Goal: Use online tool/utility: Utilize a website feature to perform a specific function

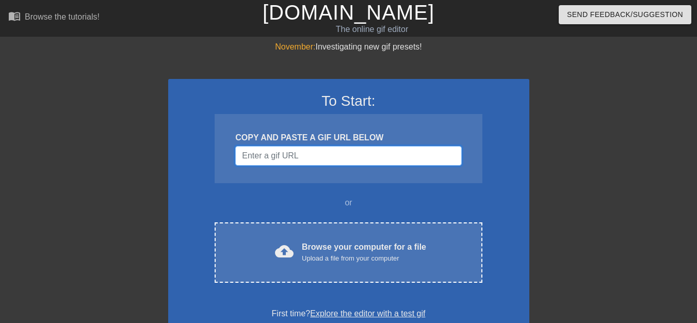
click at [319, 161] on input "Username" at bounding box center [348, 156] width 226 height 20
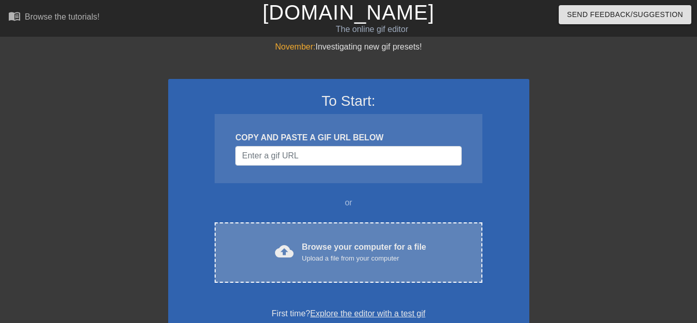
click at [314, 238] on div "cloud_upload Browse your computer for a file Upload a file from your computer C…" at bounding box center [347, 252] width 267 height 60
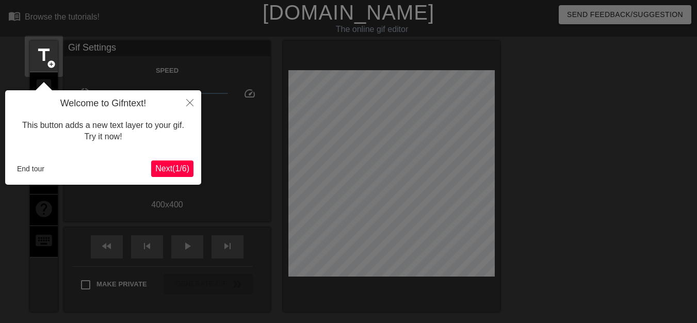
scroll to position [25, 0]
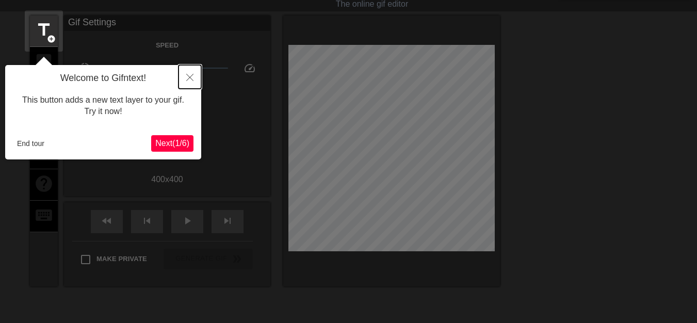
click at [193, 76] on icon "Close" at bounding box center [189, 77] width 7 height 7
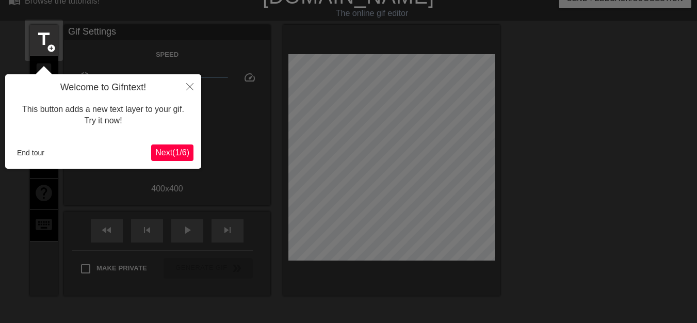
scroll to position [0, 0]
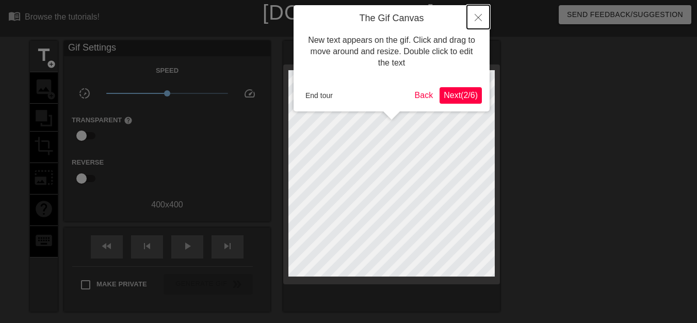
click at [474, 17] on button "Close" at bounding box center [478, 17] width 23 height 24
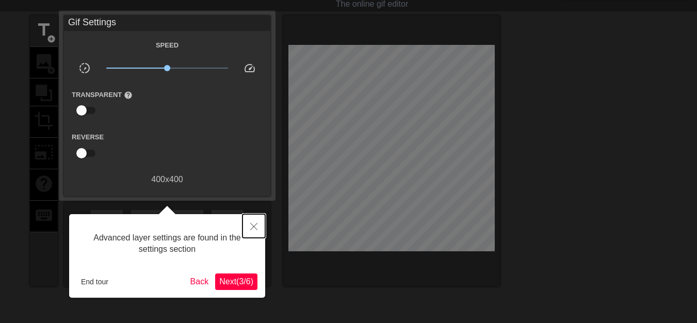
click at [253, 227] on icon "Close" at bounding box center [253, 226] width 7 height 7
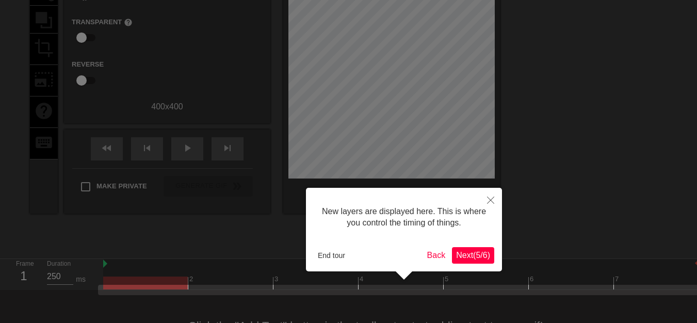
scroll to position [137, 0]
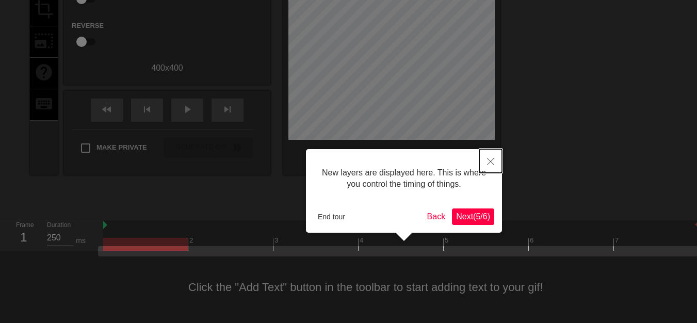
click at [493, 159] on icon "Close" at bounding box center [490, 161] width 7 height 7
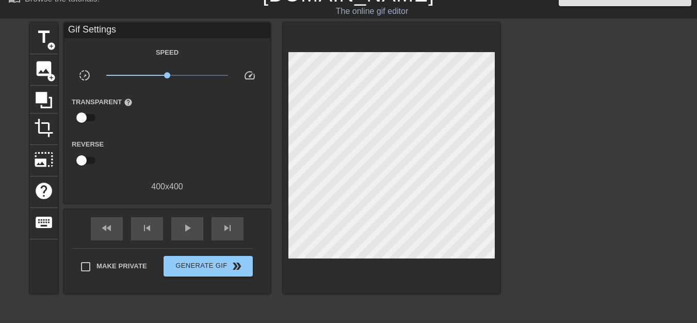
scroll to position [0, 0]
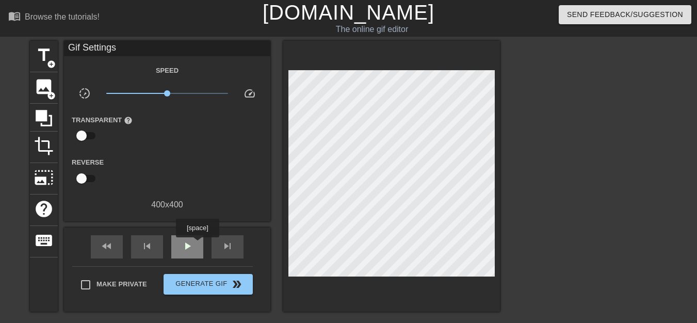
click at [195, 242] on div "play_arrow" at bounding box center [187, 246] width 32 height 23
click at [195, 242] on div "pause" at bounding box center [187, 246] width 32 height 23
click at [40, 142] on span "crop" at bounding box center [44, 146] width 20 height 20
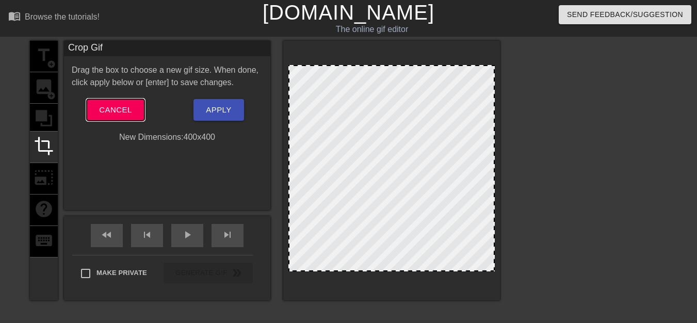
click at [128, 111] on span "Cancel" at bounding box center [115, 109] width 32 height 13
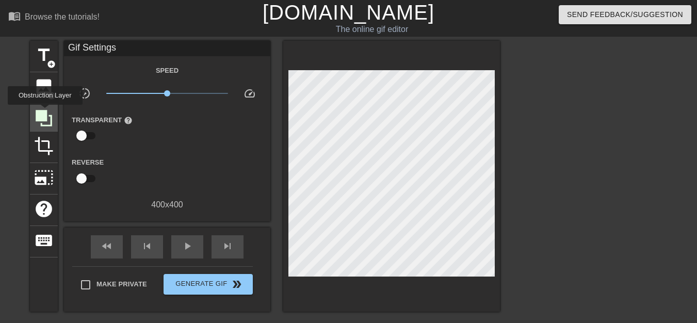
click at [45, 112] on icon at bounding box center [44, 118] width 16 height 16
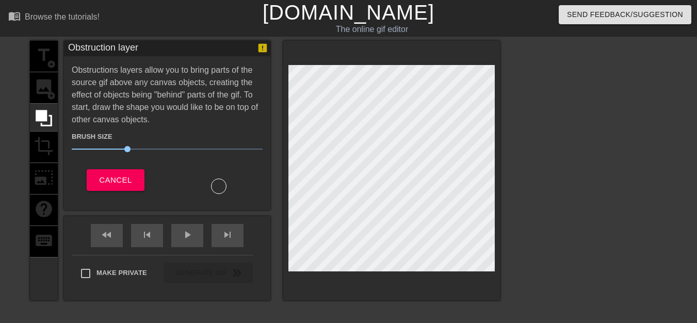
click at [223, 183] on div at bounding box center [218, 185] width 15 height 15
click at [130, 148] on span "32" at bounding box center [131, 149] width 6 height 6
click at [120, 179] on span "Cancel" at bounding box center [115, 179] width 32 height 13
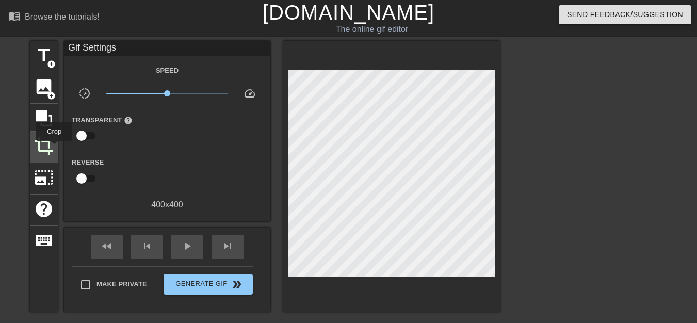
click at [54, 148] on div "crop" at bounding box center [44, 146] width 28 height 31
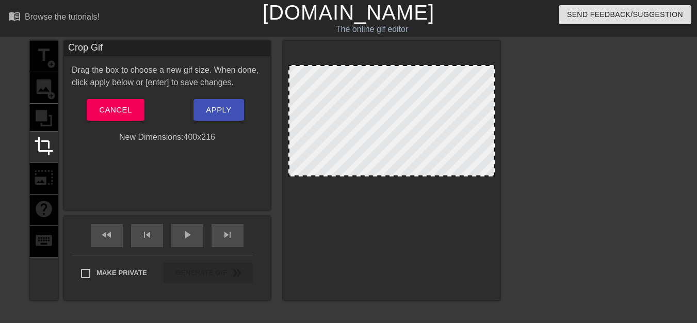
drag, startPoint x: 493, startPoint y: 271, endPoint x: 501, endPoint y: 176, distance: 95.2
click at [501, 176] on div "title add_circle image add_circle crop photo_size_select_large help keyboard Cr…" at bounding box center [348, 195] width 697 height 309
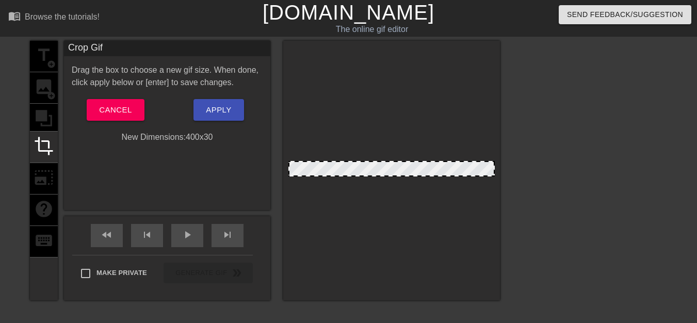
drag, startPoint x: 492, startPoint y: 65, endPoint x: 507, endPoint y: 161, distance: 97.1
click at [507, 161] on div "title add_circle image add_circle crop photo_size_select_large help keyboard Cr…" at bounding box center [348, 195] width 697 height 309
click at [495, 174] on div at bounding box center [391, 170] width 217 height 259
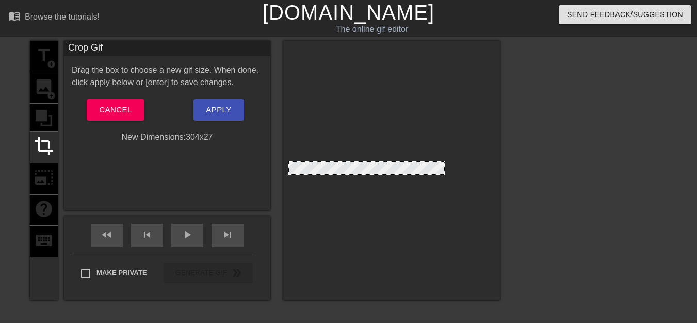
drag, startPoint x: 494, startPoint y: 168, endPoint x: 444, endPoint y: 163, distance: 49.7
click at [367, 162] on span at bounding box center [367, 162] width 0 height 0
drag, startPoint x: 291, startPoint y: 170, endPoint x: 343, endPoint y: 171, distance: 52.6
click at [225, 110] on span "Apply" at bounding box center [218, 109] width 25 height 13
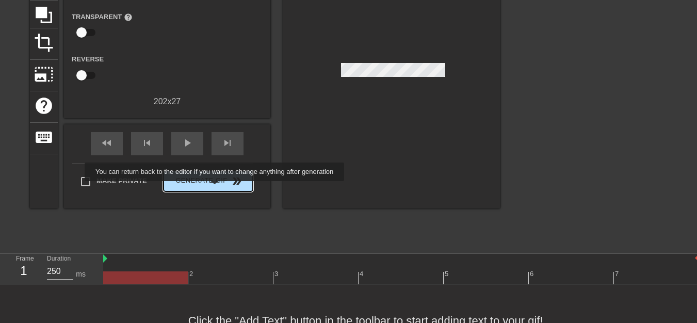
click at [216, 177] on span "Generate Gif double_arrow" at bounding box center [208, 181] width 81 height 12
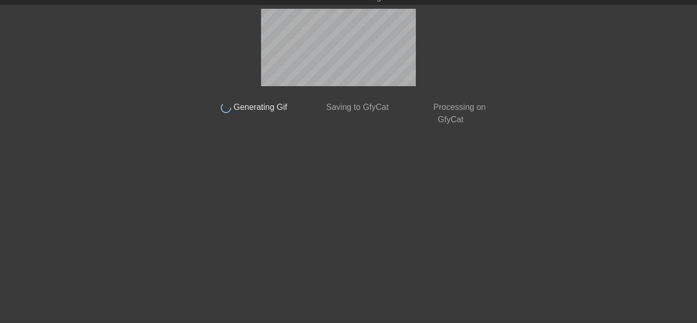
scroll to position [32, 0]
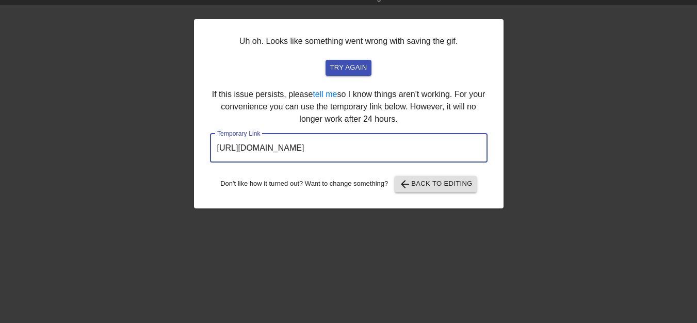
drag, startPoint x: 448, startPoint y: 145, endPoint x: 187, endPoint y: 136, distance: 260.5
click at [187, 136] on div "Uh oh. Looks like something went wrong with saving the gif. try again If this i…" at bounding box center [348, 163] width 697 height 309
click at [417, 181] on span "arrow_back Back to Editing" at bounding box center [436, 184] width 74 height 12
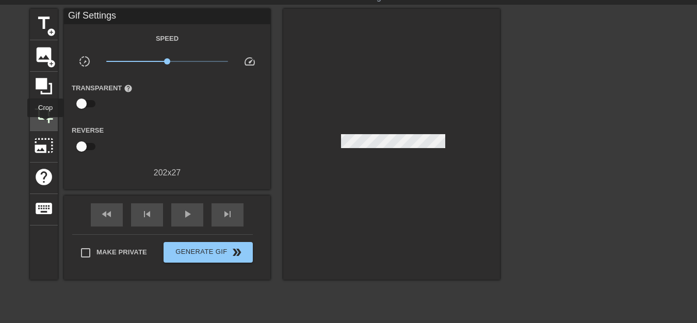
click at [45, 124] on div "crop" at bounding box center [44, 115] width 28 height 31
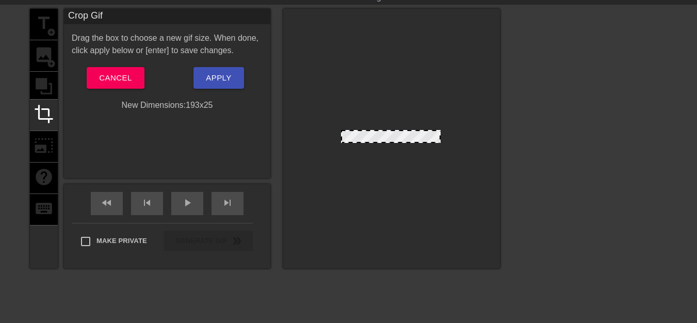
click at [439, 136] on div at bounding box center [439, 136] width 5 height 11
drag, startPoint x: 341, startPoint y: 135, endPoint x: 350, endPoint y: 135, distance: 8.2
click at [350, 135] on div at bounding box center [350, 131] width 10 height 10
drag, startPoint x: 441, startPoint y: 137, endPoint x: 433, endPoint y: 138, distance: 7.8
click at [433, 138] on div at bounding box center [431, 136] width 5 height 11
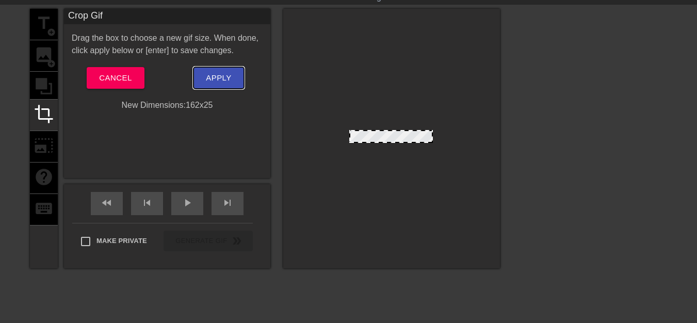
click at [222, 79] on span "Apply" at bounding box center [218, 77] width 25 height 13
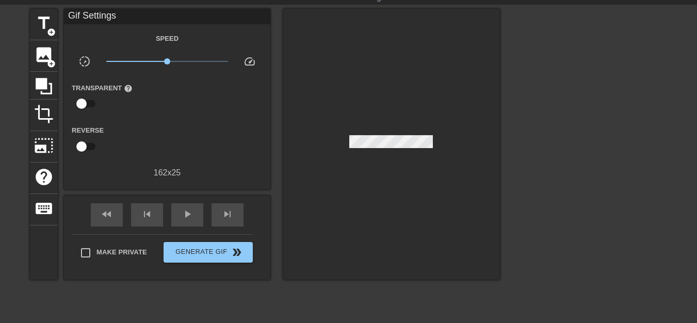
click at [92, 88] on label "Transparent help" at bounding box center [102, 88] width 61 height 10
click at [79, 105] on input "checkbox" at bounding box center [81, 104] width 59 height 20
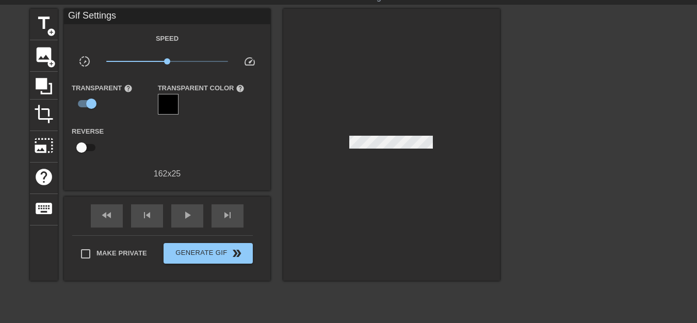
click at [169, 105] on div at bounding box center [168, 104] width 21 height 21
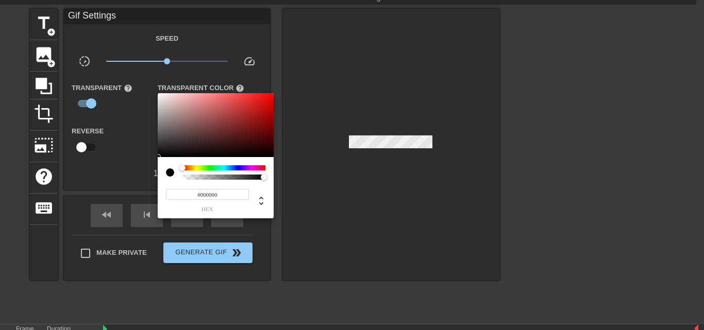
click at [85, 102] on div at bounding box center [352, 165] width 704 height 330
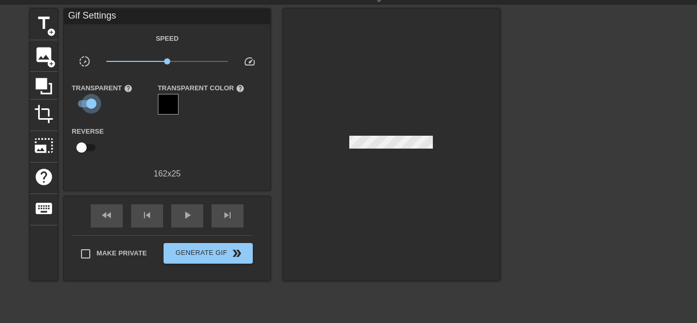
click at [85, 102] on input "checkbox" at bounding box center [91, 104] width 59 height 20
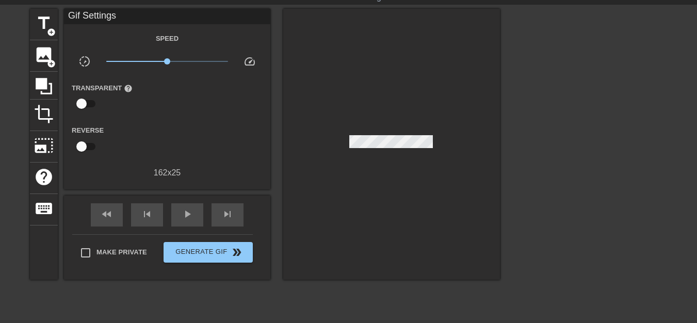
click at [83, 102] on input "checkbox" at bounding box center [81, 104] width 59 height 20
checkbox input "true"
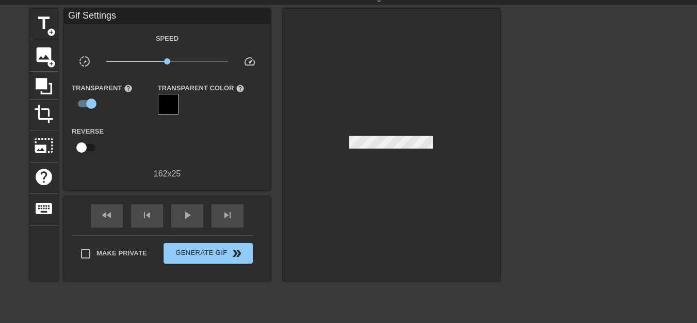
click at [85, 146] on input "checkbox" at bounding box center [81, 148] width 59 height 20
click at [85, 146] on input "checkbox" at bounding box center [91, 148] width 59 height 20
click at [85, 146] on input "checkbox" at bounding box center [81, 148] width 59 height 20
click at [85, 146] on input "checkbox" at bounding box center [91, 148] width 59 height 20
checkbox input "false"
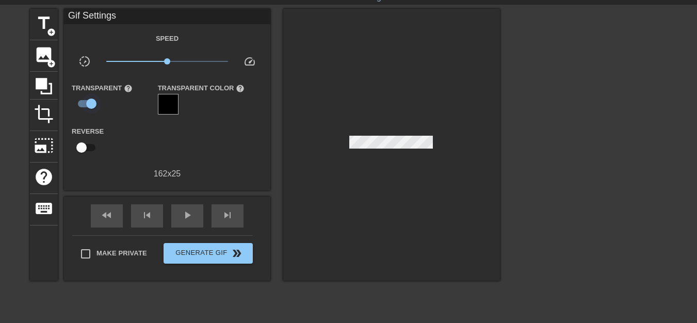
click at [93, 104] on input "checkbox" at bounding box center [91, 104] width 59 height 20
checkbox input "false"
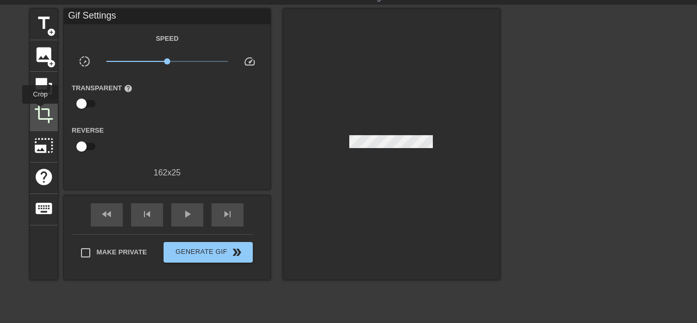
click at [40, 111] on span "crop" at bounding box center [44, 114] width 20 height 20
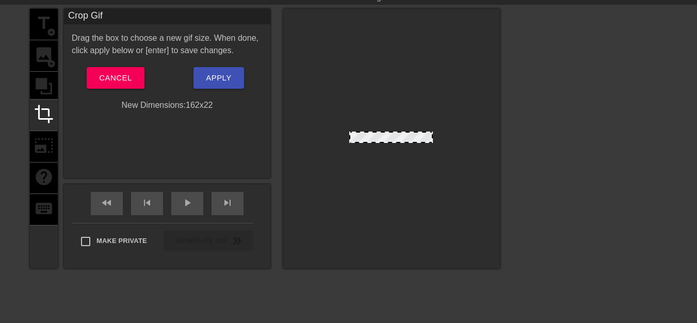
drag, startPoint x: 390, startPoint y: 131, endPoint x: 402, endPoint y: 133, distance: 11.4
drag, startPoint x: 398, startPoint y: 143, endPoint x: 405, endPoint y: 141, distance: 7.7
click at [405, 141] on div at bounding box center [390, 139] width 81 height 5
click at [250, 76] on div "Apply" at bounding box center [218, 78] width 103 height 22
click at [216, 78] on span "Apply" at bounding box center [218, 77] width 25 height 13
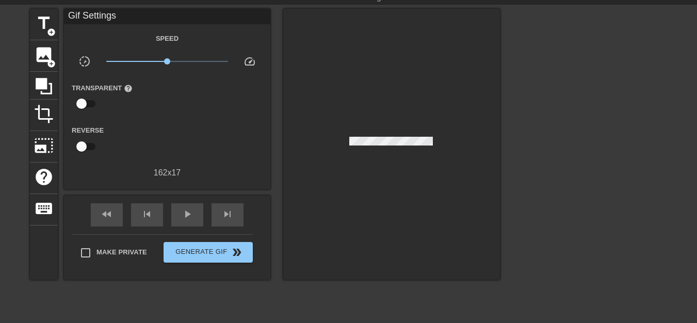
click at [125, 86] on span "help" at bounding box center [128, 88] width 9 height 9
click at [127, 91] on span "help" at bounding box center [128, 88] width 9 height 9
click at [84, 104] on input "checkbox" at bounding box center [81, 104] width 59 height 20
checkbox input "true"
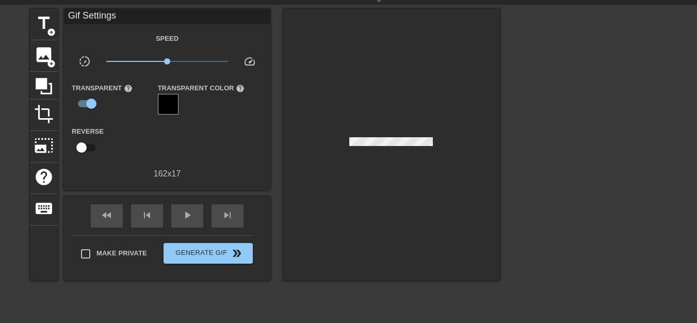
click at [173, 108] on div at bounding box center [168, 104] width 21 height 21
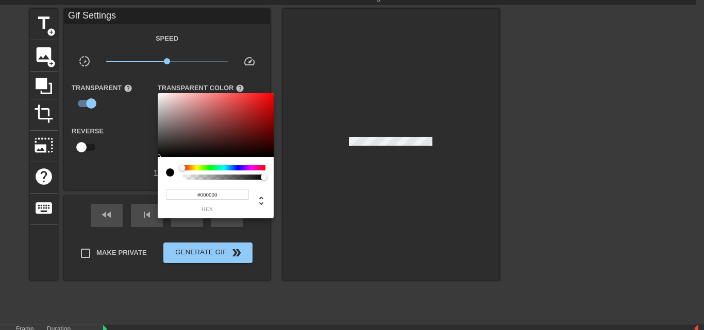
type input "0"
drag, startPoint x: 265, startPoint y: 177, endPoint x: 169, endPoint y: 180, distance: 95.9
click at [169, 180] on div "0 r 0 g 0 b 0 a" at bounding box center [216, 187] width 116 height 61
click at [133, 105] on div at bounding box center [352, 165] width 704 height 330
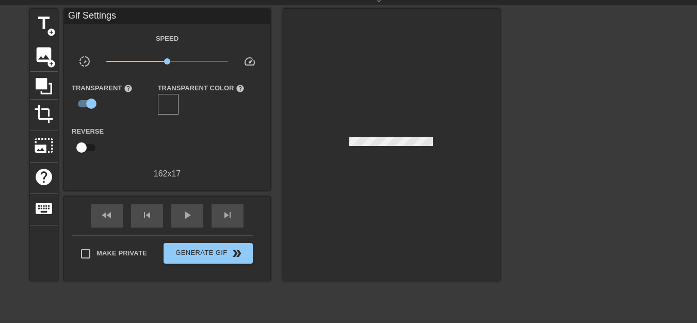
click at [170, 107] on div at bounding box center [168, 104] width 21 height 21
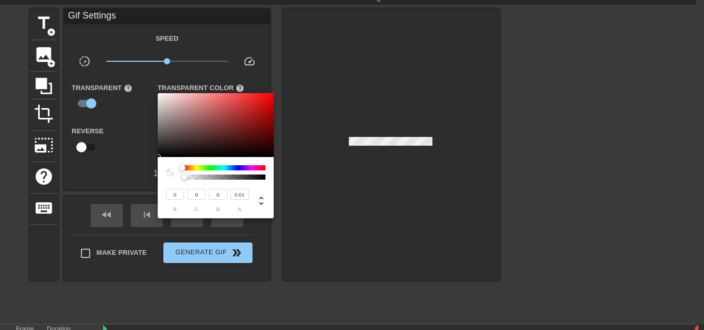
type input "0"
click at [181, 176] on div at bounding box center [184, 177] width 6 height 6
click at [171, 175] on div at bounding box center [170, 173] width 8 height 8
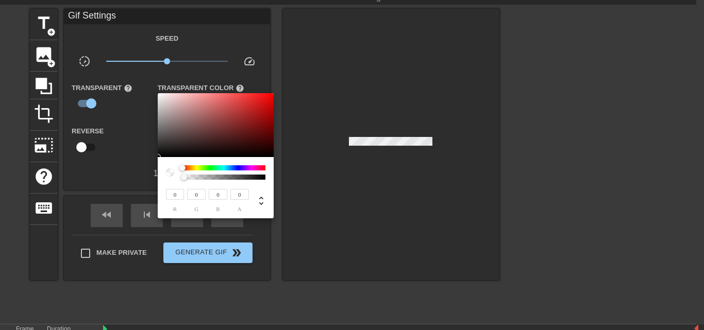
click at [171, 174] on div at bounding box center [170, 173] width 8 height 8
click at [197, 73] on div at bounding box center [352, 165] width 704 height 330
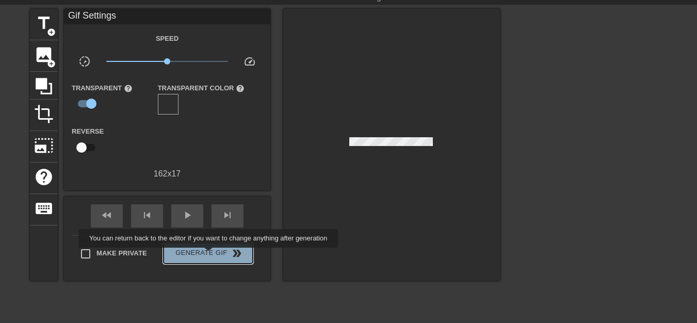
click at [209, 255] on span "Generate Gif double_arrow" at bounding box center [208, 253] width 81 height 12
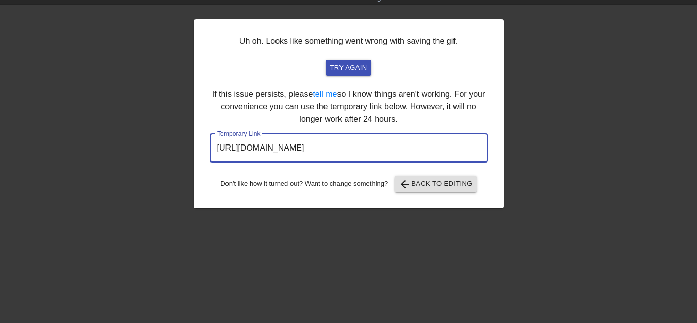
drag, startPoint x: 454, startPoint y: 148, endPoint x: 189, endPoint y: 144, distance: 265.0
click at [189, 144] on div "Uh oh. Looks like something went wrong with saving the gif. try again If this i…" at bounding box center [348, 163] width 697 height 309
